Goal: Find specific page/section: Find specific page/section

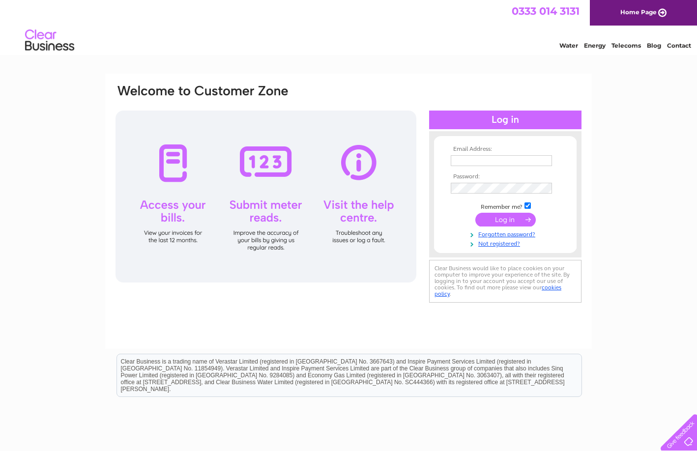
click at [461, 159] on input "text" at bounding box center [501, 160] width 101 height 11
type input "[PERSON_NAME][EMAIL_ADDRESS][DOMAIN_NAME]"
click at [512, 219] on input "submit" at bounding box center [505, 221] width 60 height 14
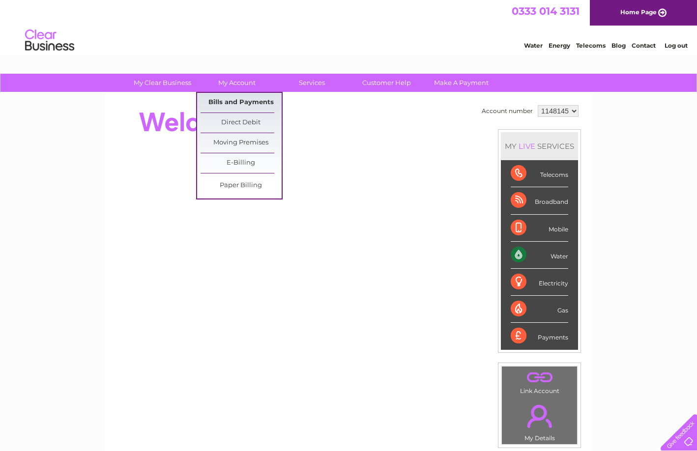
click at [229, 105] on link "Bills and Payments" at bounding box center [241, 103] width 81 height 20
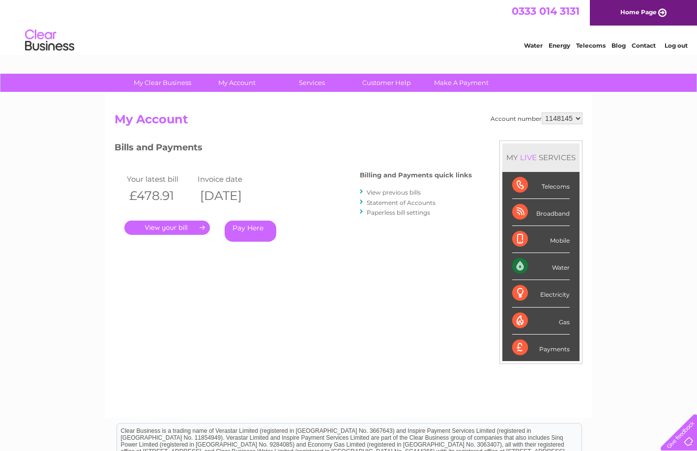
click at [189, 228] on link "." at bounding box center [167, 228] width 86 height 14
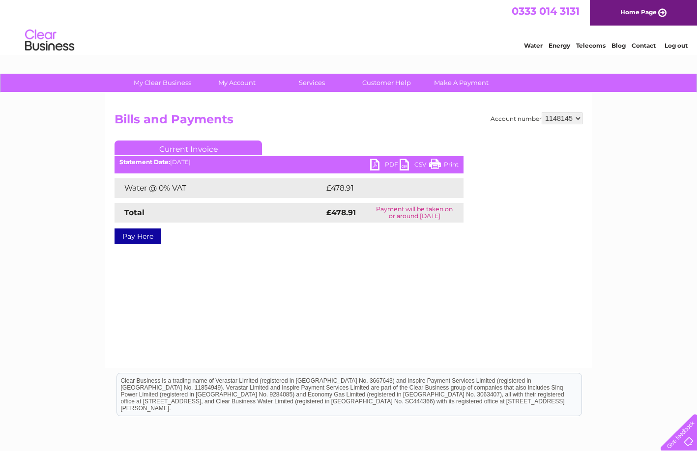
click at [374, 165] on link "PDF" at bounding box center [384, 166] width 29 height 14
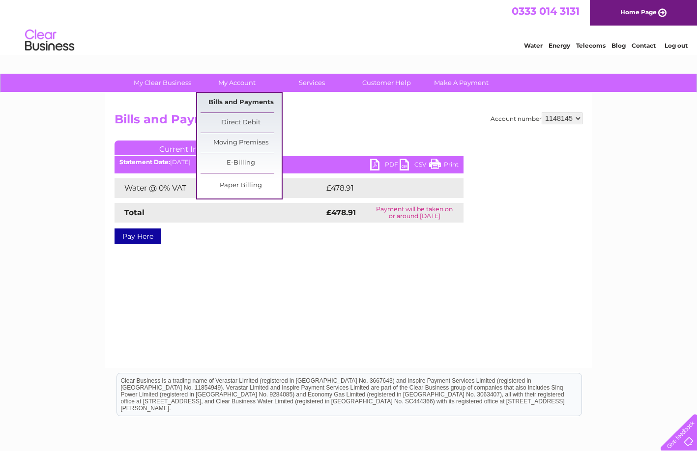
click at [233, 98] on link "Bills and Payments" at bounding box center [241, 103] width 81 height 20
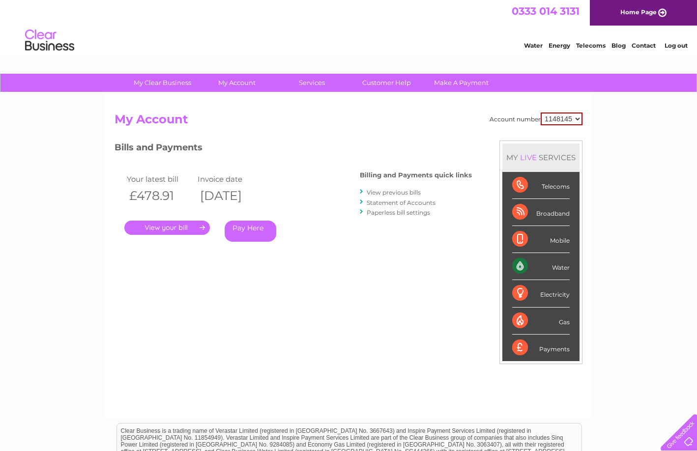
click at [384, 193] on link "View previous bills" at bounding box center [394, 192] width 54 height 7
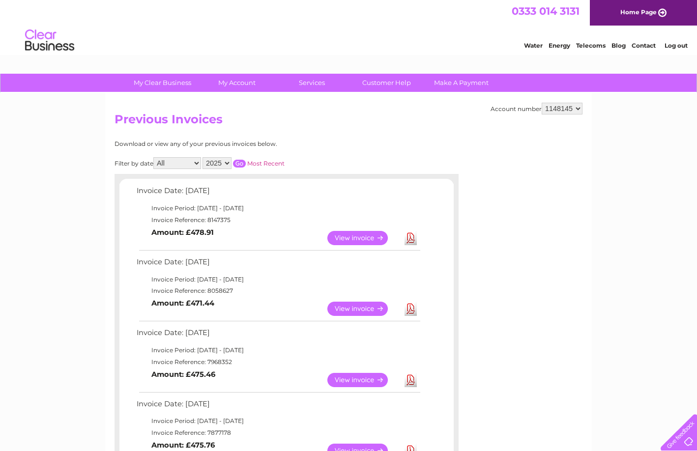
click at [349, 309] on link "View" at bounding box center [363, 309] width 72 height 14
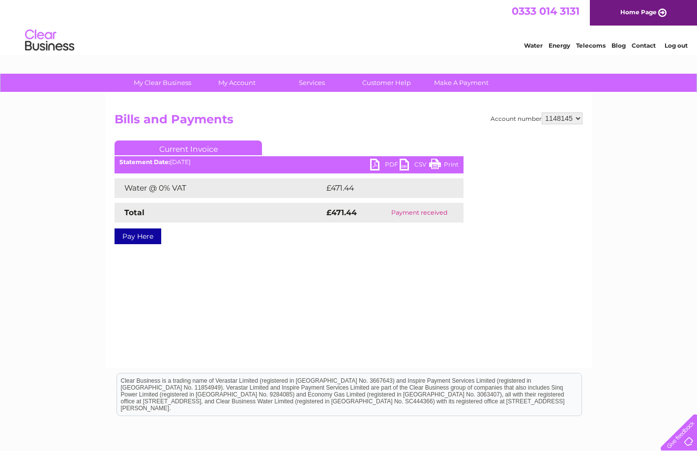
click at [386, 164] on link "PDF" at bounding box center [384, 166] width 29 height 14
